Goal: Task Accomplishment & Management: Use online tool/utility

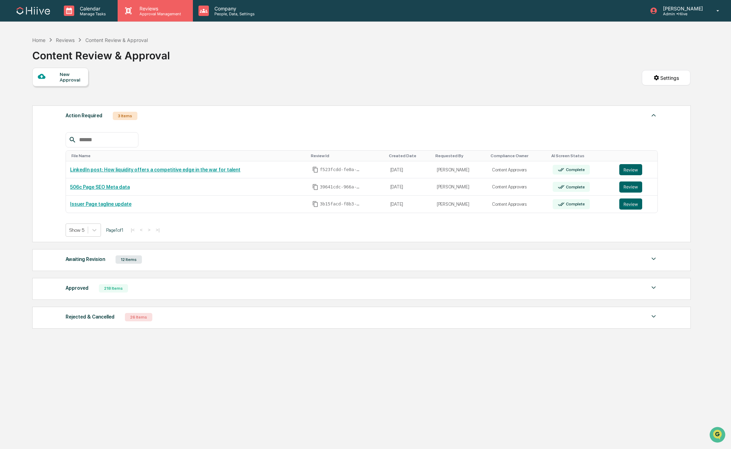
click at [143, 13] on p "Approval Management" at bounding box center [159, 13] width 51 height 5
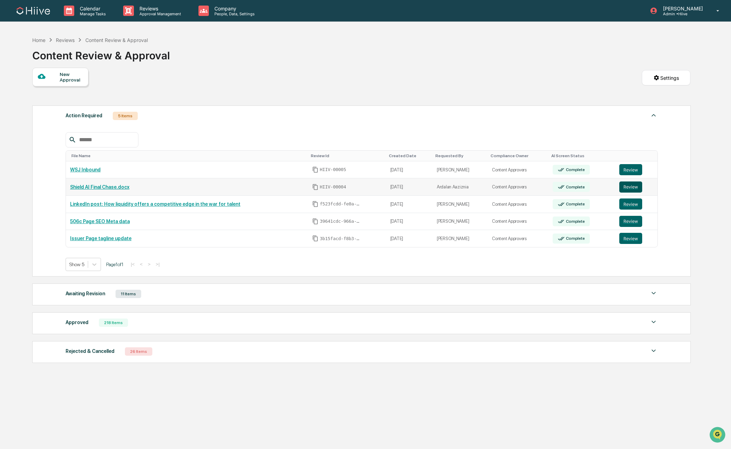
click at [629, 188] on button "Review" at bounding box center [630, 186] width 23 height 11
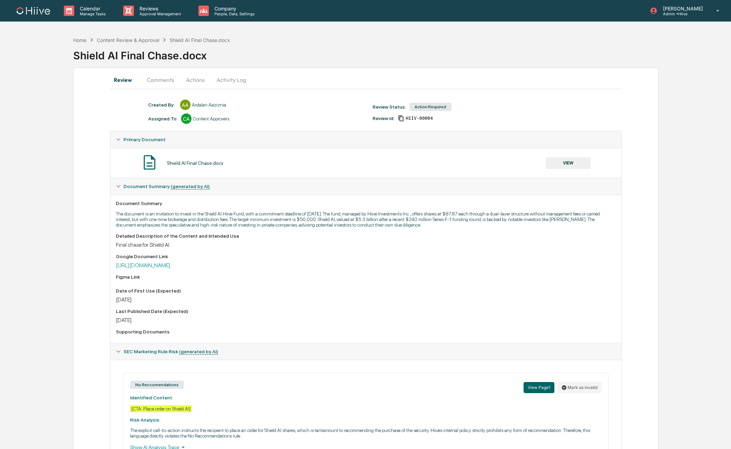
click at [155, 82] on button "Comments" at bounding box center [160, 79] width 39 height 17
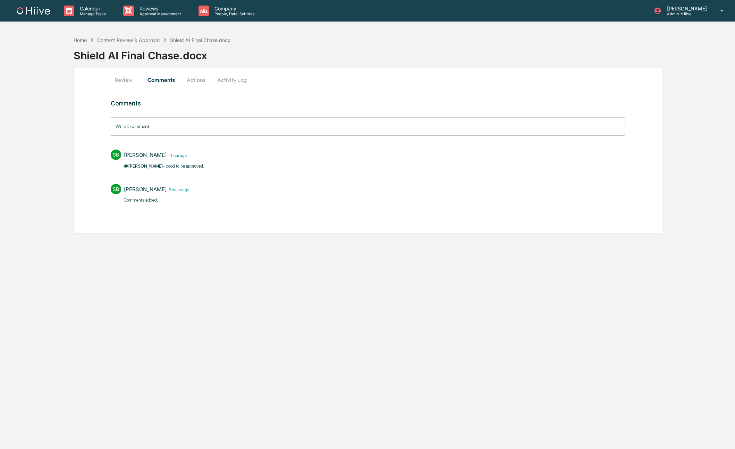
click at [188, 79] on button "Actions" at bounding box center [195, 79] width 31 height 17
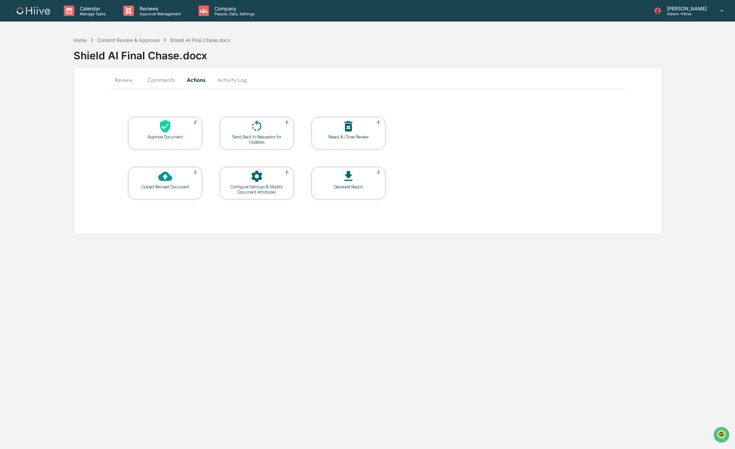
click at [125, 84] on button "Review" at bounding box center [126, 79] width 31 height 17
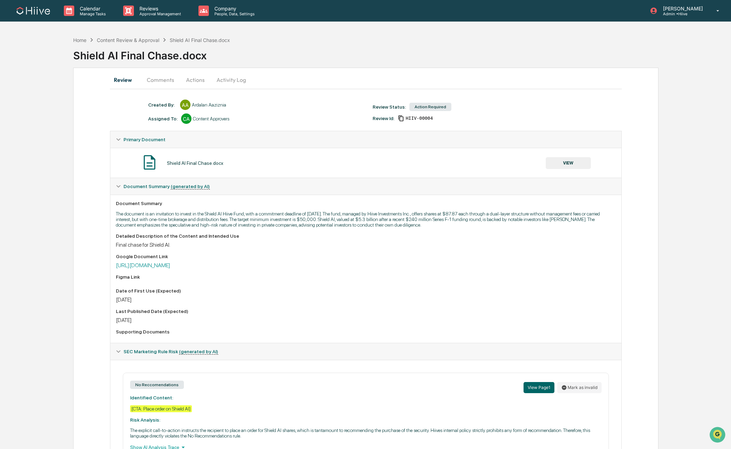
click at [223, 82] on button "Activity Log" at bounding box center [231, 79] width 41 height 17
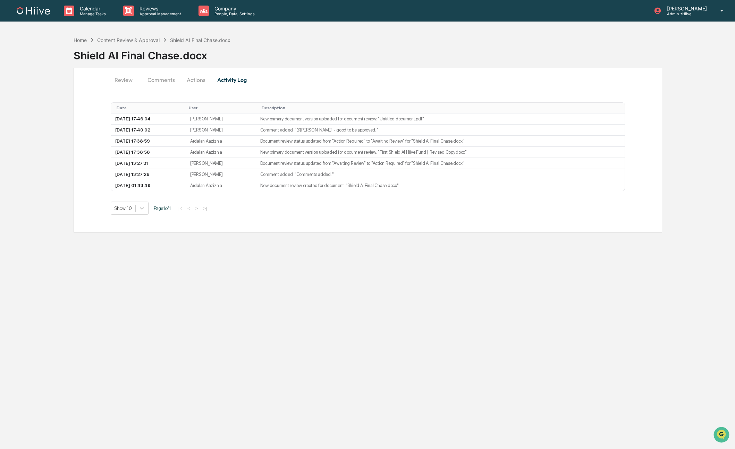
click at [125, 83] on button "Review" at bounding box center [126, 79] width 31 height 17
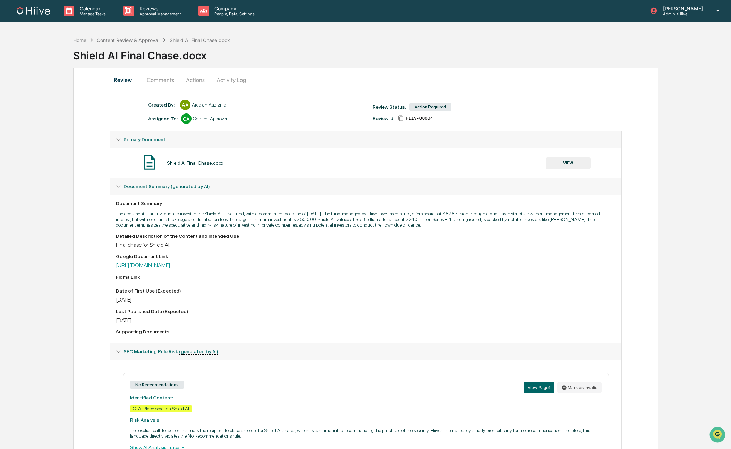
click at [157, 267] on link "[URL][DOMAIN_NAME]" at bounding box center [143, 265] width 54 height 7
click at [197, 79] on button "Actions" at bounding box center [195, 79] width 31 height 17
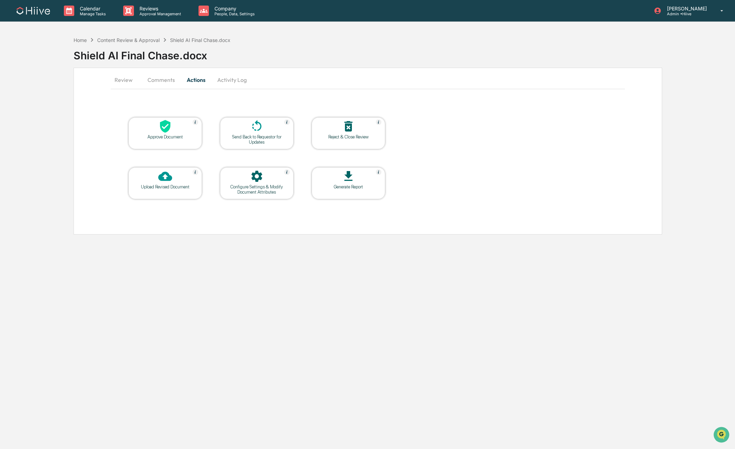
click at [153, 136] on div "Approve Document" at bounding box center [165, 136] width 62 height 5
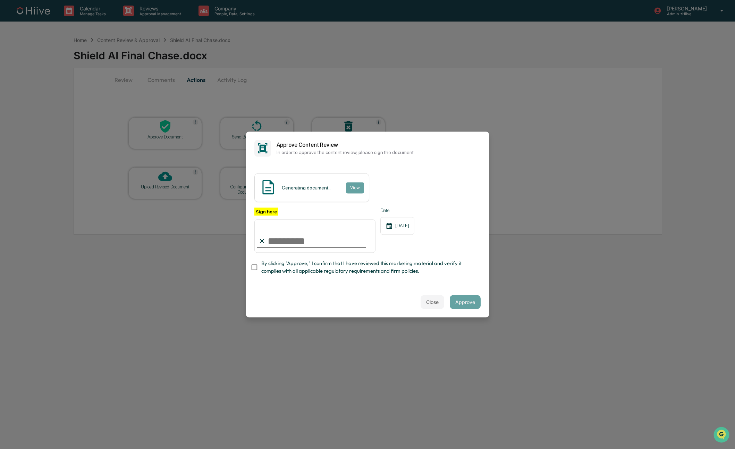
drag, startPoint x: 272, startPoint y: 269, endPoint x: 322, endPoint y: 255, distance: 51.4
click at [272, 269] on span "By clicking "Approve," I confirm that I have reviewed this marketing material a…" at bounding box center [368, 268] width 214 height 16
click at [365, 238] on input "Sign here" at bounding box center [314, 235] width 121 height 33
click at [362, 234] on input "Sign here" at bounding box center [314, 235] width 121 height 33
click at [0, 449] on com-1password-button at bounding box center [0, 449] width 0 height 0
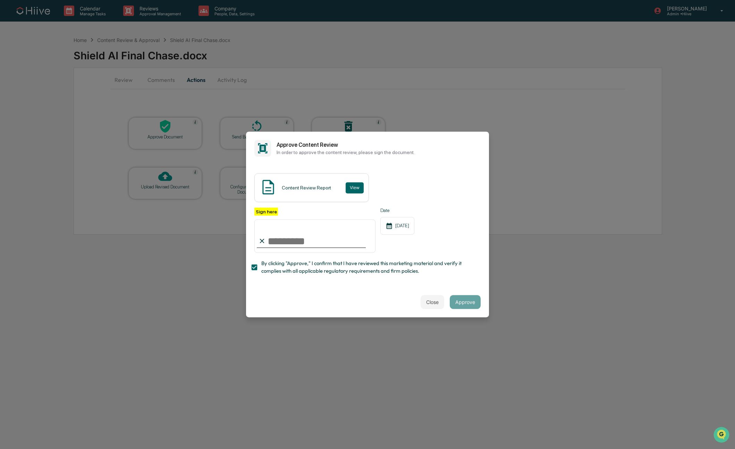
type input "**********"
click at [468, 301] on button "Approve" at bounding box center [465, 302] width 31 height 14
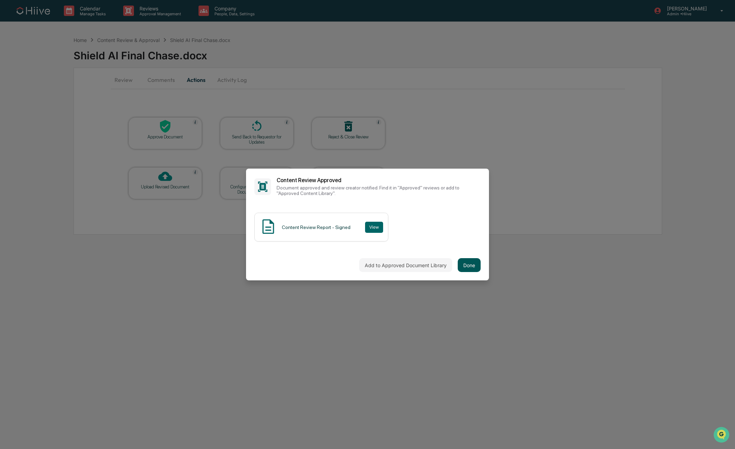
click at [471, 265] on button "Done" at bounding box center [469, 265] width 23 height 14
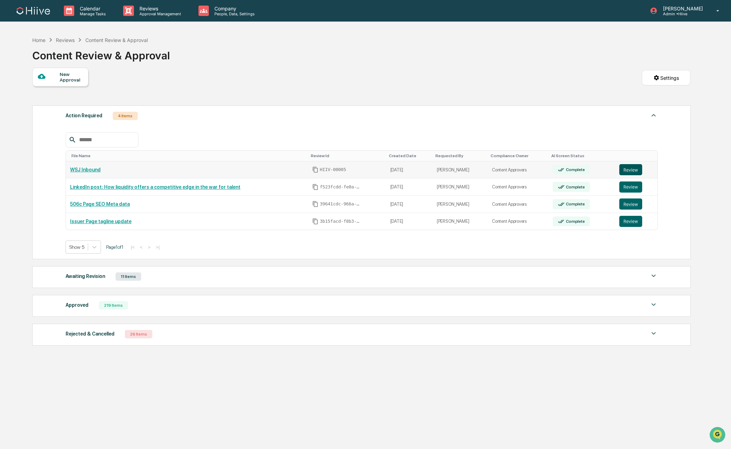
click at [630, 171] on button "Review" at bounding box center [630, 169] width 23 height 11
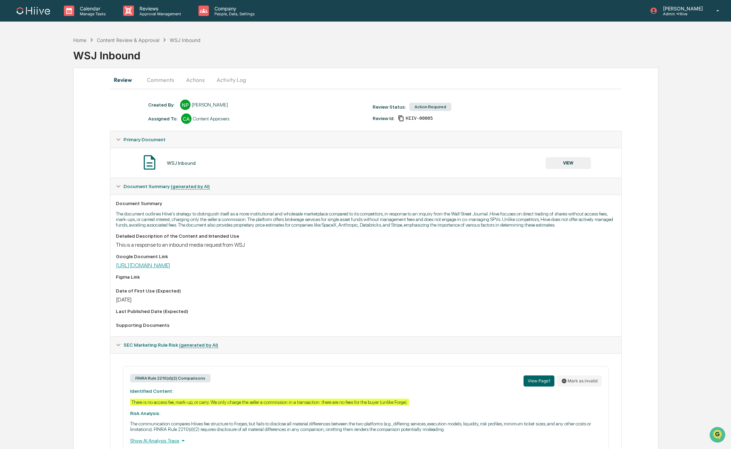
click at [137, 269] on div "Google Document Link [URL][DOMAIN_NAME]" at bounding box center [366, 261] width 500 height 15
click at [138, 269] on link "[URL][DOMAIN_NAME]" at bounding box center [143, 265] width 54 height 7
